Goal: Find specific page/section: Find specific page/section

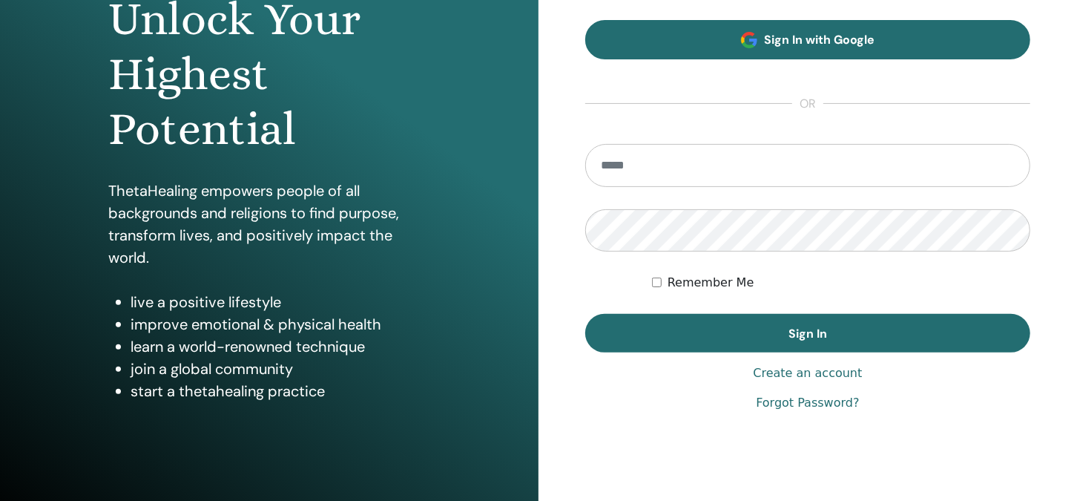
scroll to position [211, 0]
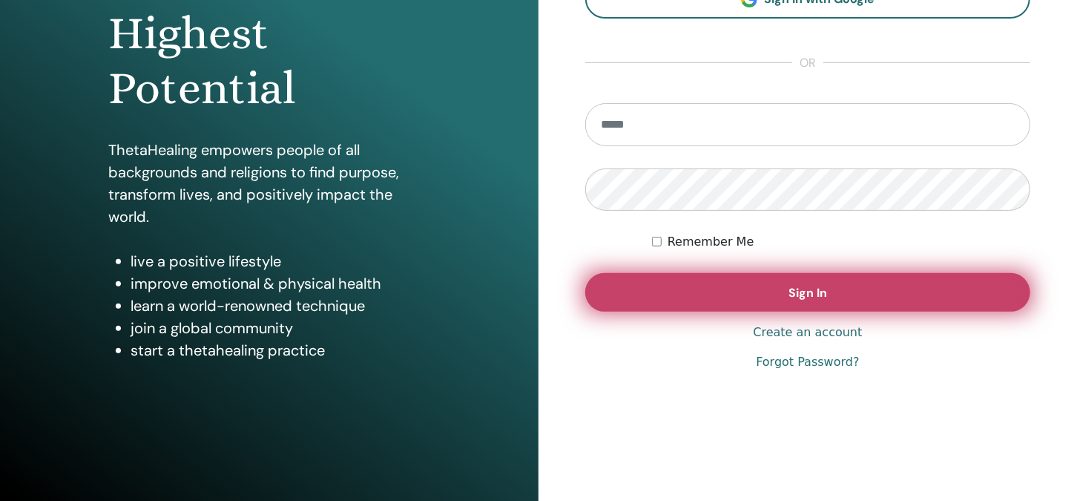
type input "**********"
click at [754, 297] on button "Sign In" at bounding box center [807, 292] width 445 height 39
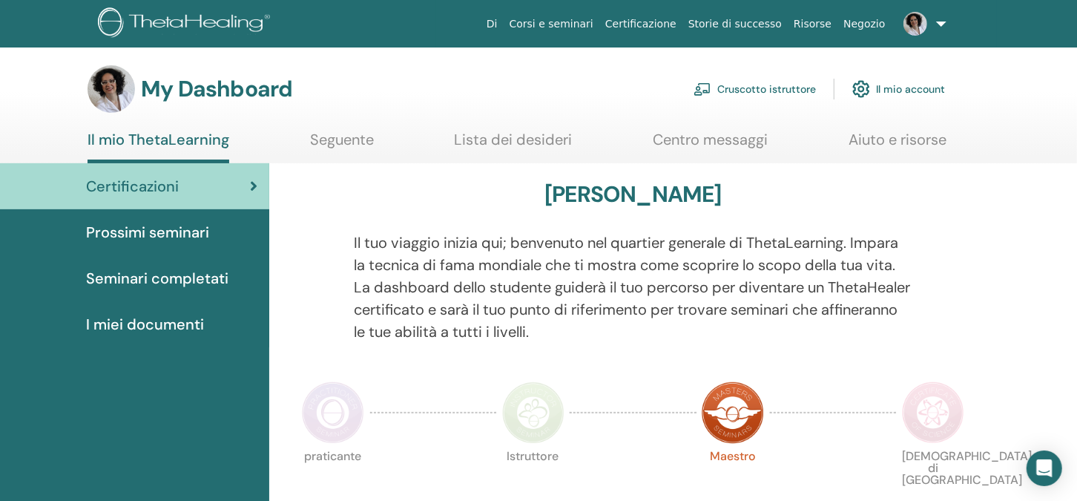
click at [759, 87] on link "Cruscotto istruttore" at bounding box center [755, 89] width 122 height 33
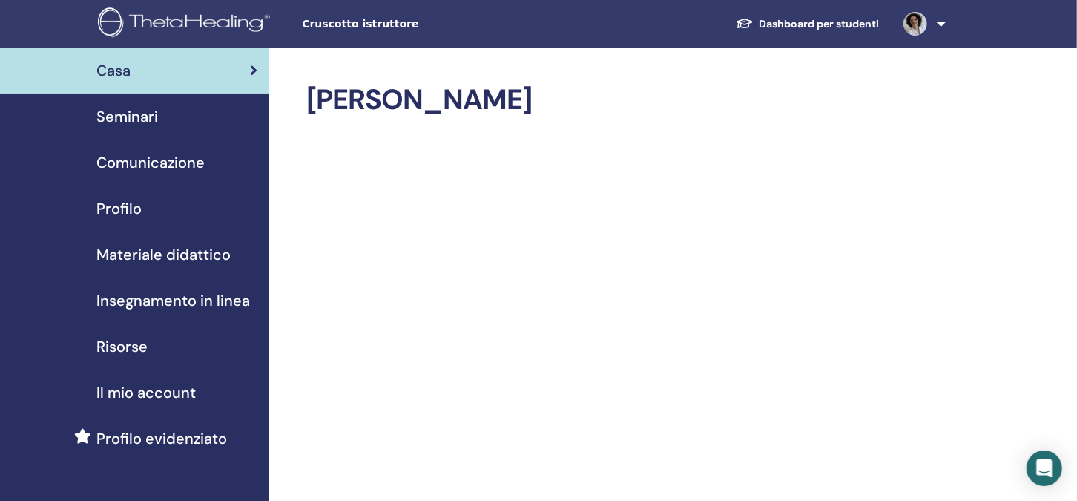
click at [135, 114] on span "Seminari" at bounding box center [127, 116] width 62 height 22
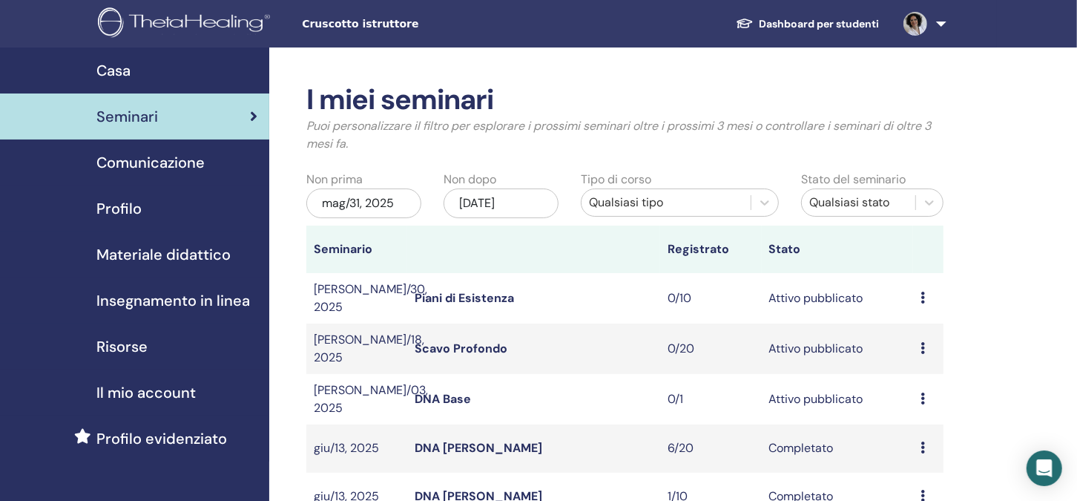
click at [451, 298] on link "Piani di Esistenza" at bounding box center [464, 298] width 99 height 16
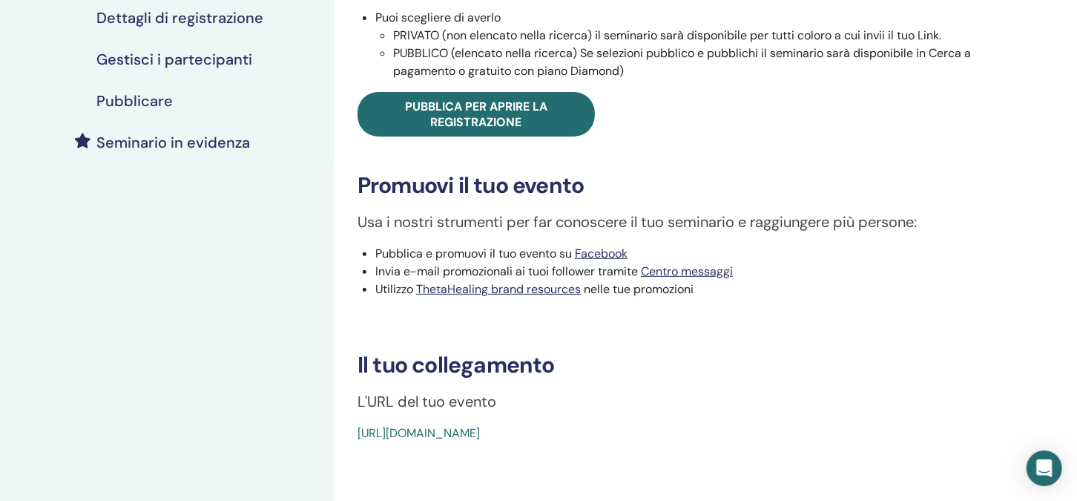
scroll to position [444, 0]
